Goal: Communication & Community: Answer question/provide support

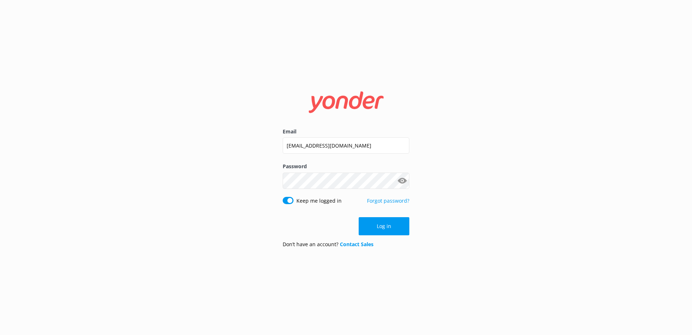
click at [391, 231] on div "Log in" at bounding box center [346, 226] width 127 height 18
click at [391, 225] on button "Log in" at bounding box center [384, 226] width 51 height 18
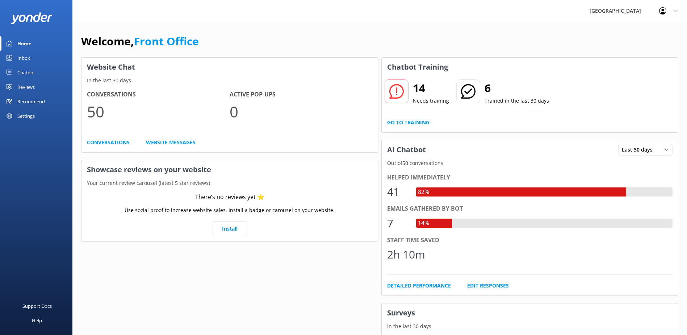
click at [26, 55] on div "Inbox" at bounding box center [23, 58] width 13 height 14
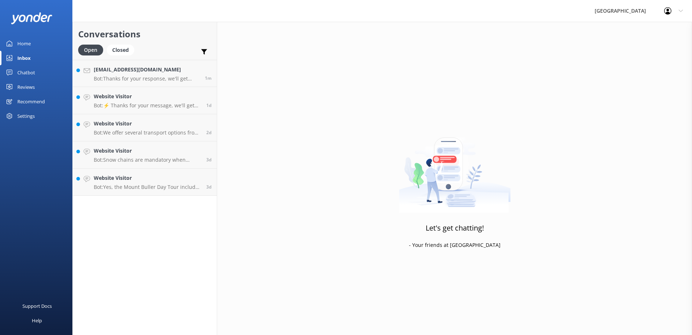
click at [147, 73] on h4 "[EMAIL_ADDRESS][DOMAIN_NAME]" at bounding box center [147, 70] width 106 height 8
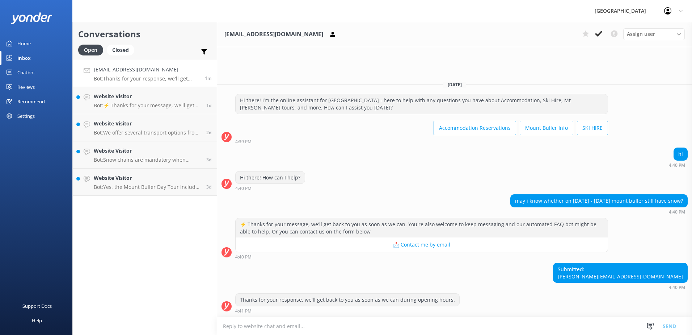
click at [396, 324] on textarea at bounding box center [454, 326] width 475 height 18
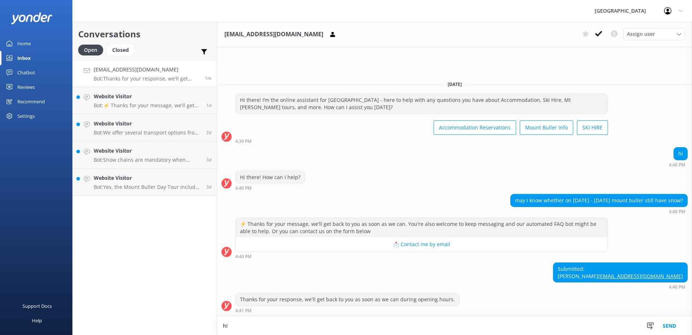
type textarea "h"
click at [470, 328] on textarea "Hi Ramon. That is a very difficult question to answer. Unfortunately, we cannot…" at bounding box center [454, 325] width 475 height 18
click at [477, 327] on textarea "Hi Ramon. That is a very difficult question to answer. Unfortunately, we cannot…" at bounding box center [454, 325] width 475 height 18
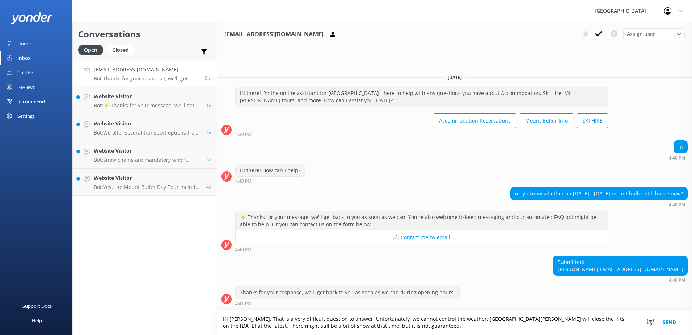
click at [570, 331] on textarea "Hi [PERSON_NAME]. That is a very difficult question to answer. Unfortunately, w…" at bounding box center [454, 322] width 475 height 25
type textarea "Hi [PERSON_NAME]. That is a very difficult question to answer. Unfortunately, w…"
click at [667, 324] on button "Send" at bounding box center [669, 322] width 27 height 25
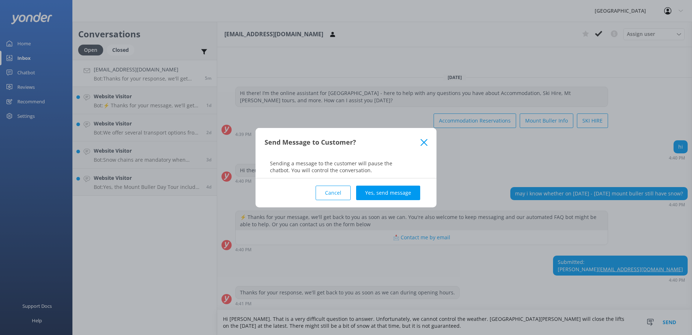
click at [377, 188] on button "Yes, send message" at bounding box center [388, 192] width 64 height 14
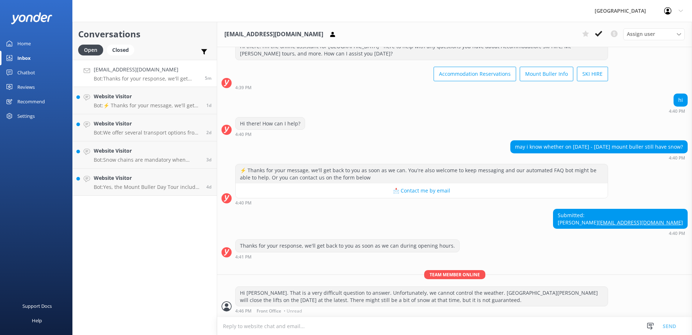
scroll to position [33, 0]
click at [155, 99] on h4 "Website Visitor" at bounding box center [147, 96] width 107 height 8
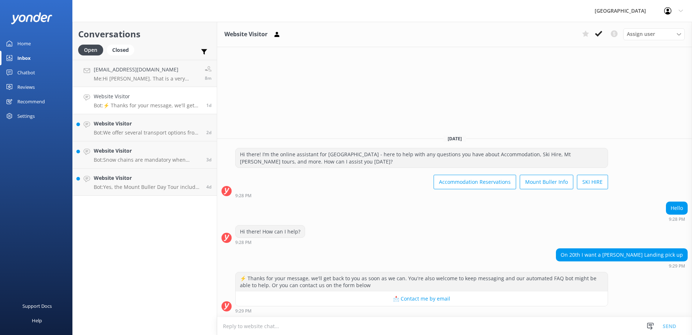
click at [144, 101] on div "Website Visitor Bot: ⚡ Thanks for your message, we'll get back to you as soon a…" at bounding box center [147, 100] width 107 height 16
click at [163, 75] on p "Me: Hi Ramon. That is a very difficult question to answer. Unfortunately, we ca…" at bounding box center [147, 78] width 106 height 7
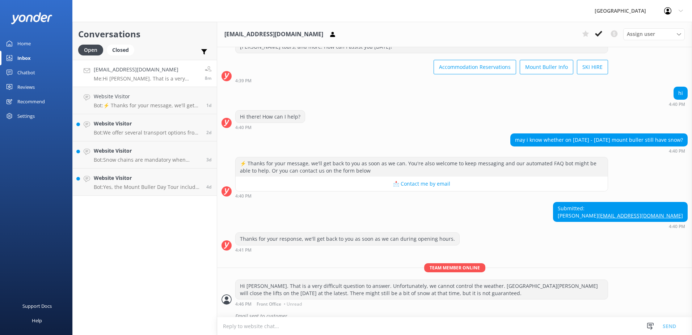
scroll to position [49, 0]
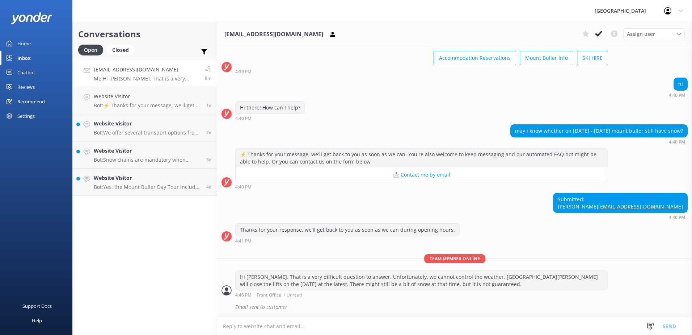
click at [324, 328] on textarea at bounding box center [454, 326] width 475 height 18
click at [350, 328] on textarea at bounding box center [454, 326] width 475 height 18
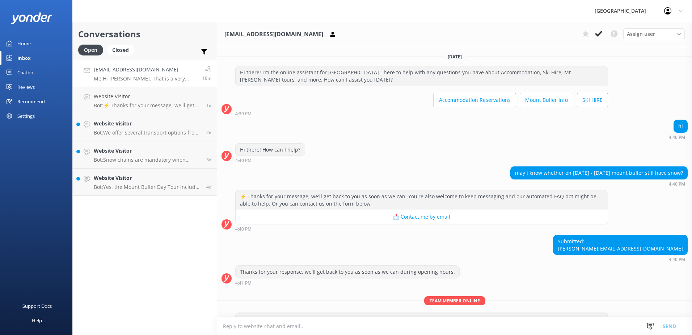
scroll to position [49, 0]
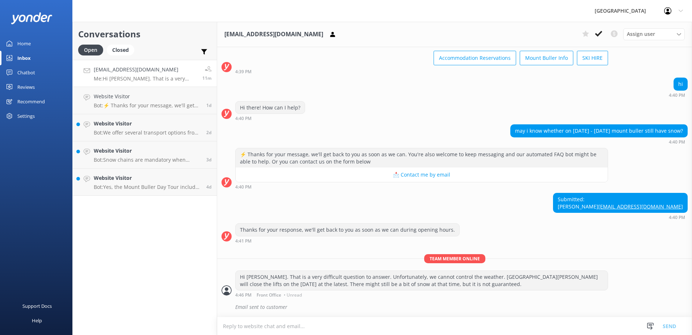
click at [162, 124] on h4 "Website Visitor" at bounding box center [147, 123] width 107 height 8
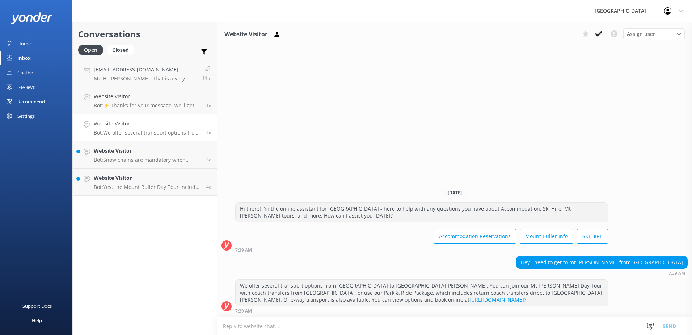
click at [135, 154] on h4 "Website Visitor" at bounding box center [147, 151] width 107 height 8
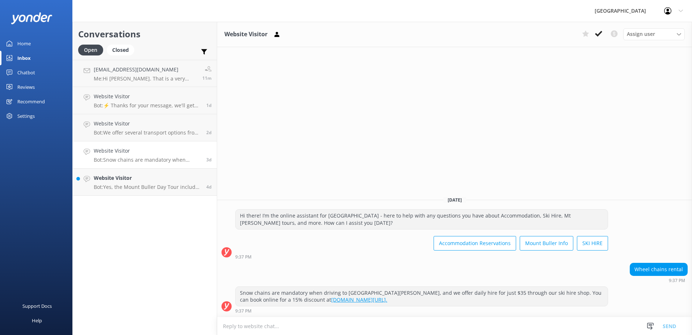
click at [125, 184] on p "Bot: Yes, the Mount Buller Day Tour includes a pick-up location at [GEOGRAPHIC_…" at bounding box center [147, 187] width 107 height 7
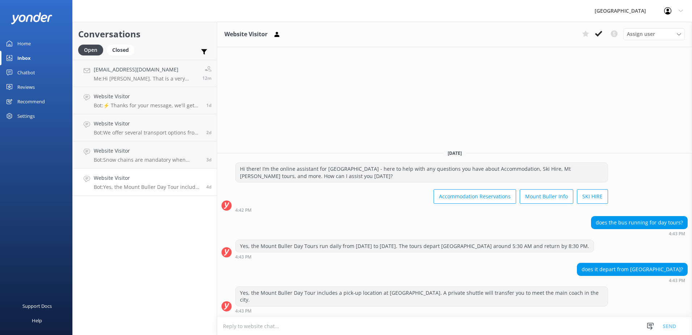
click at [145, 157] on p "Bot: Snow chains are mandatory when driving to [GEOGRAPHIC_DATA][PERSON_NAME], …" at bounding box center [147, 159] width 107 height 7
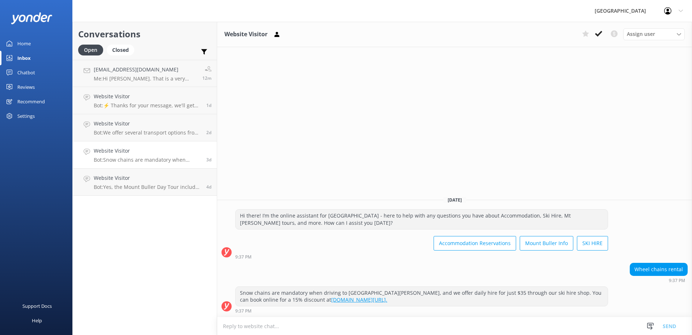
click at [142, 126] on h4 "Website Visitor" at bounding box center [147, 123] width 107 height 8
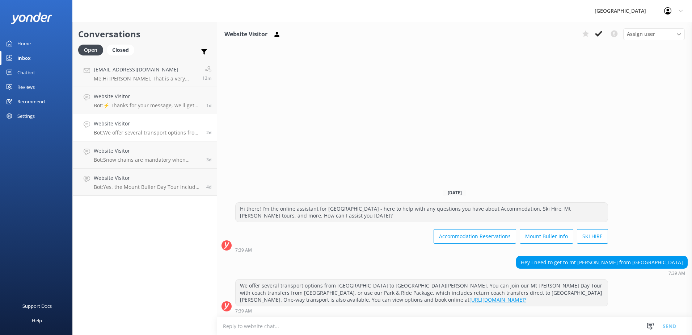
click at [160, 98] on h4 "Website Visitor" at bounding box center [147, 96] width 107 height 8
